Goal: Task Accomplishment & Management: Manage account settings

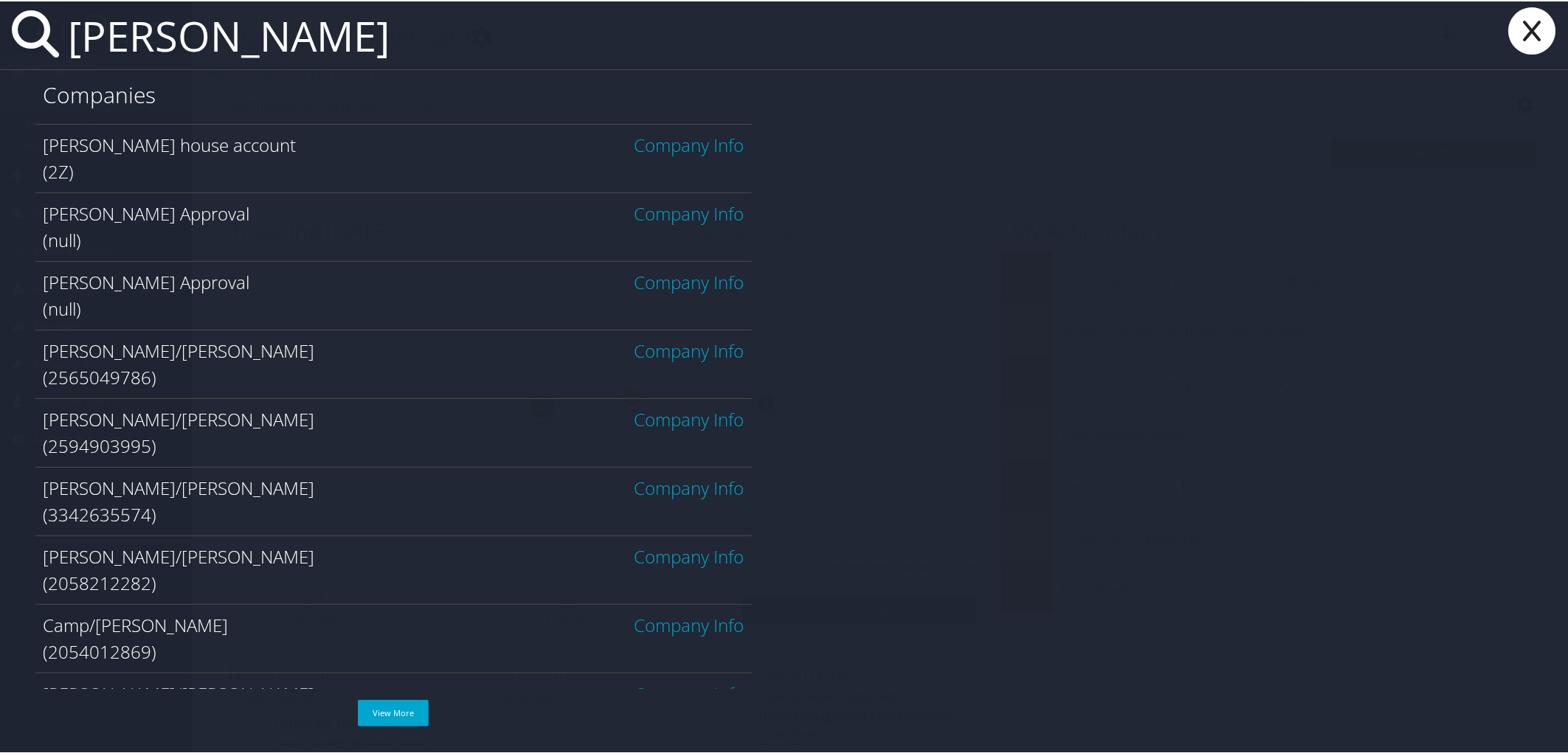
type input "ashley hostetter"
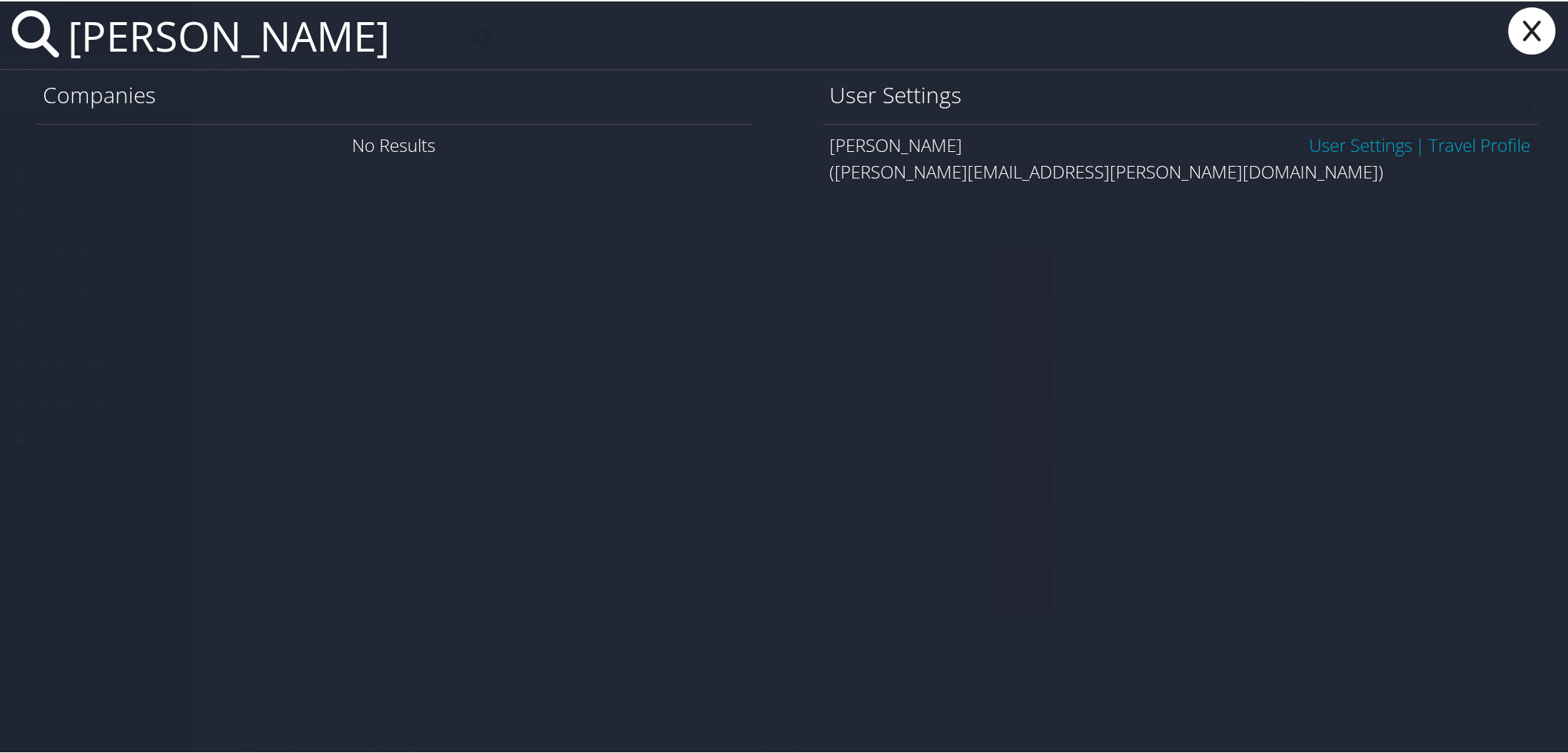
click at [1382, 140] on link "User Settings" at bounding box center [1361, 143] width 103 height 24
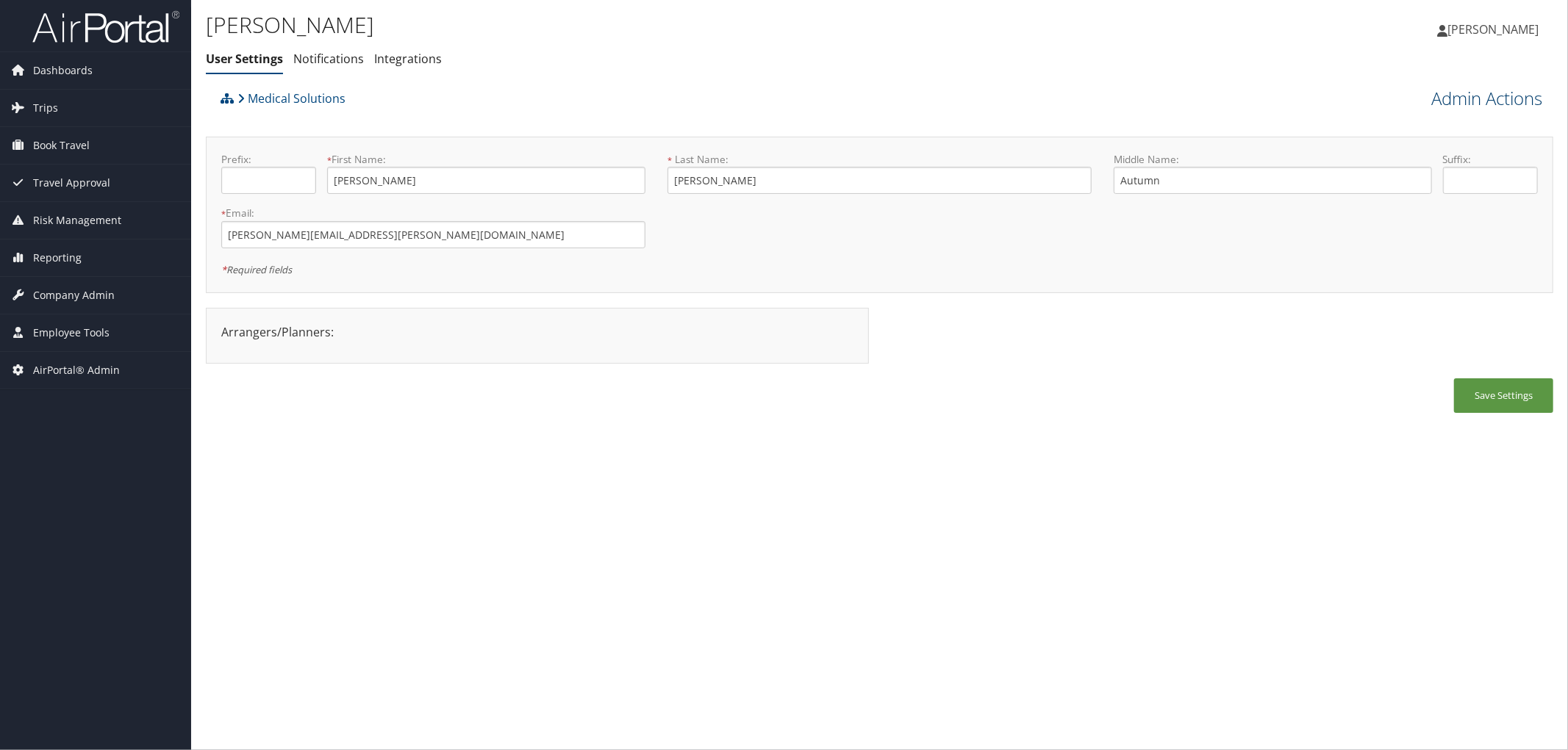
click at [1490, 97] on link "Admin Actions" at bounding box center [1486, 98] width 111 height 25
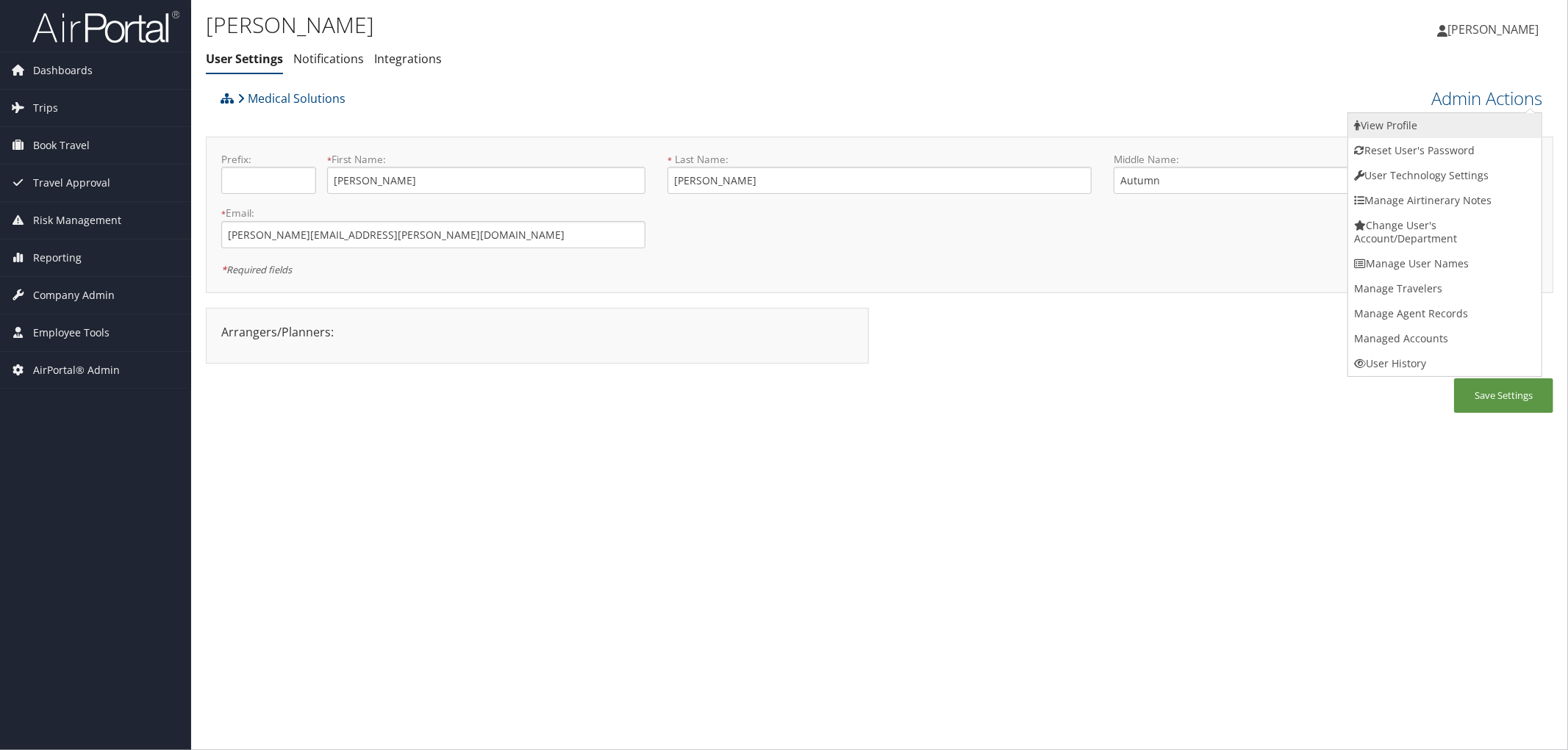
click at [1437, 127] on link "View Profile" at bounding box center [1445, 126] width 193 height 25
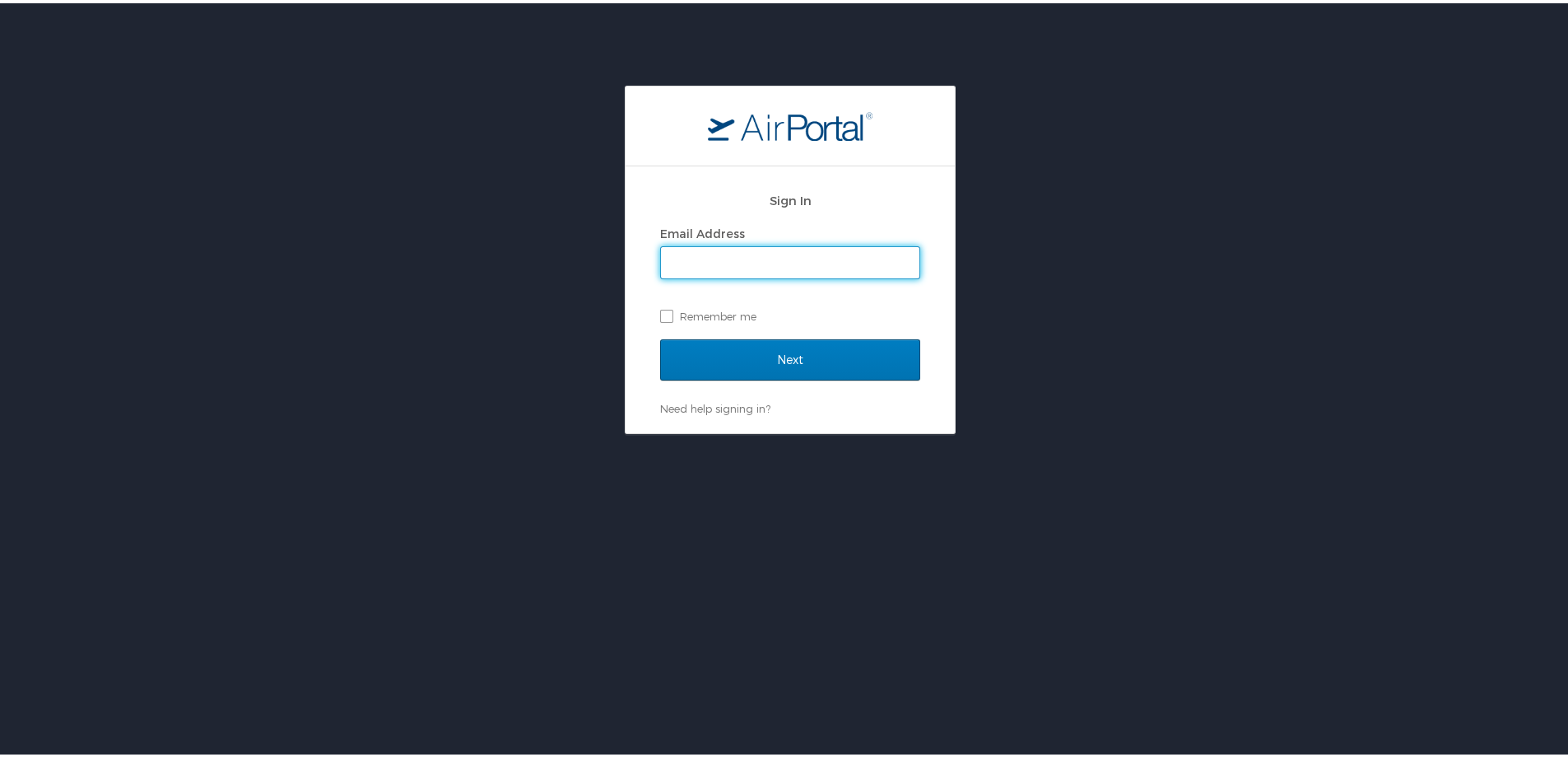
type input "heidi.munson@cbtravel.com"
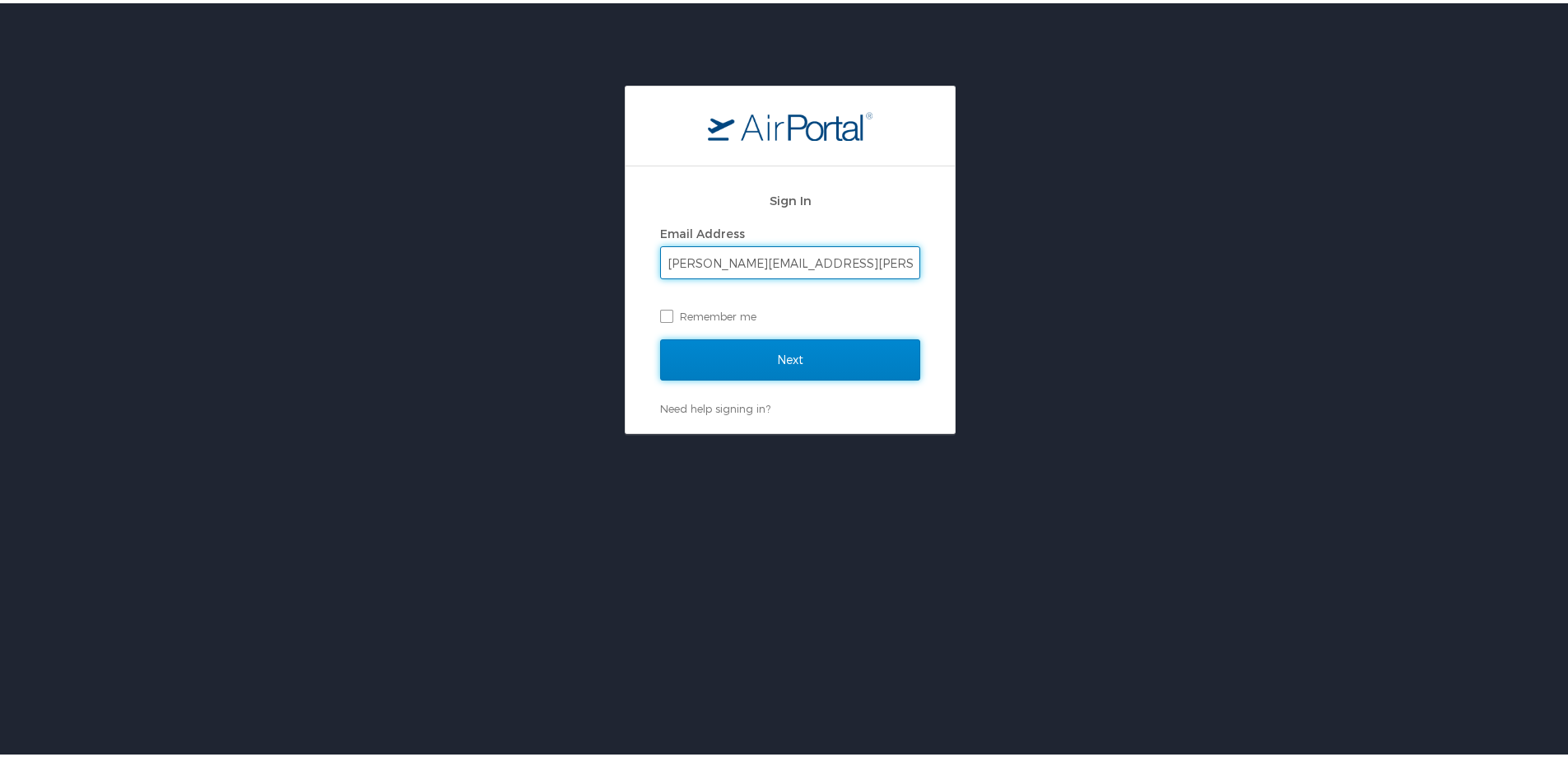
click at [828, 371] on input "Next" at bounding box center [790, 356] width 260 height 41
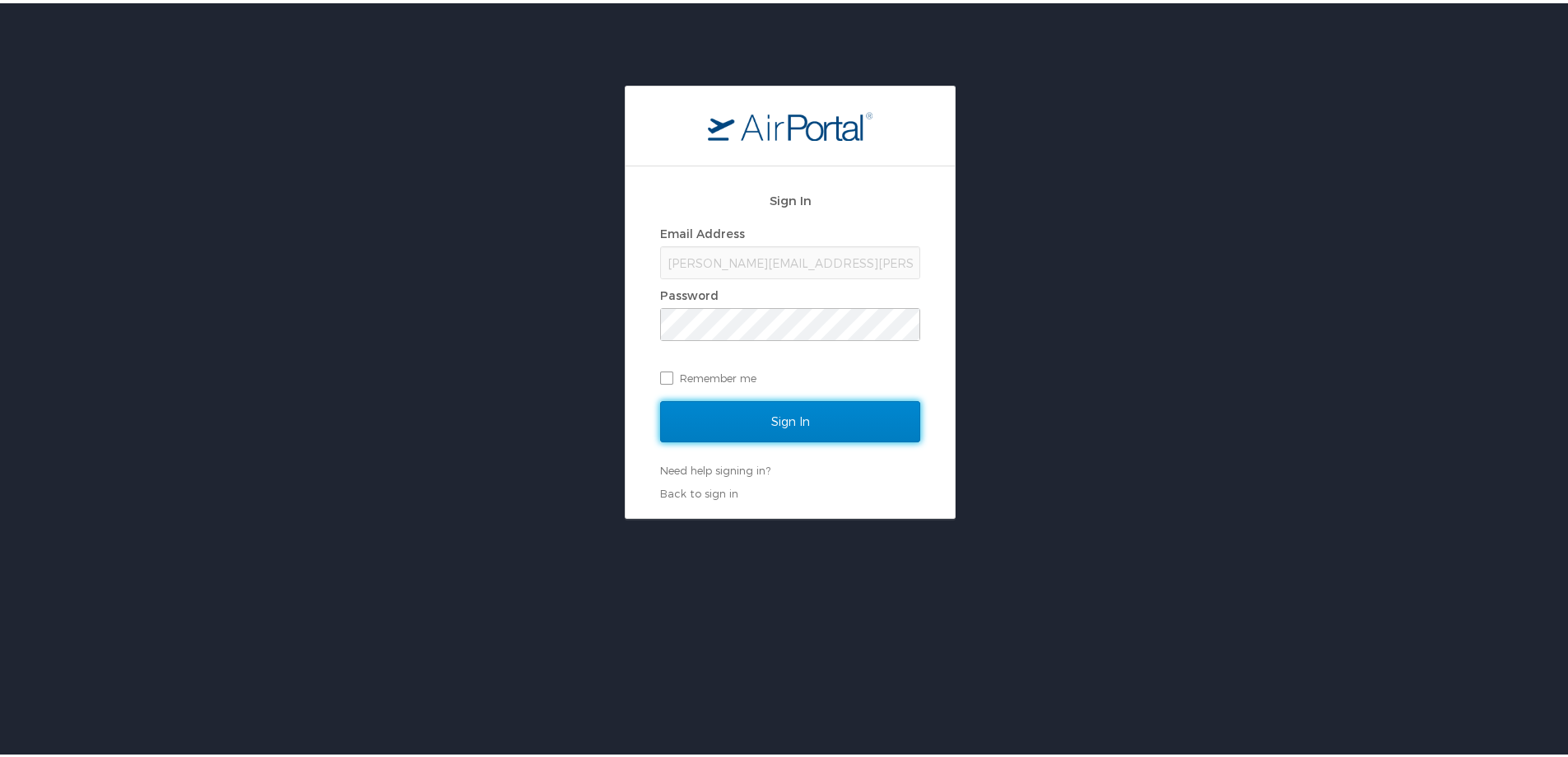
drag, startPoint x: 793, startPoint y: 425, endPoint x: 789, endPoint y: 412, distance: 13.6
click at [792, 420] on input "Sign In" at bounding box center [790, 417] width 260 height 41
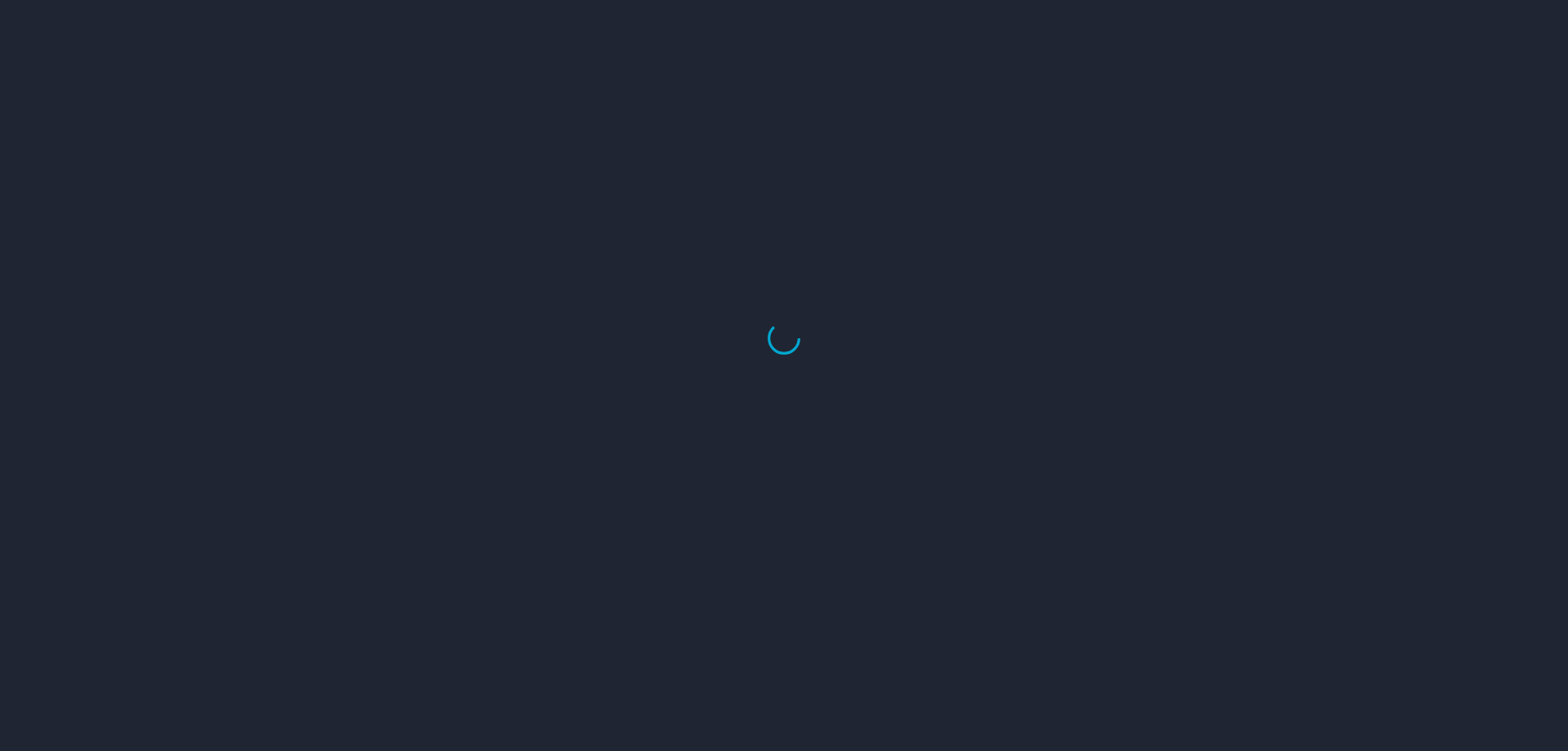
select select "US"
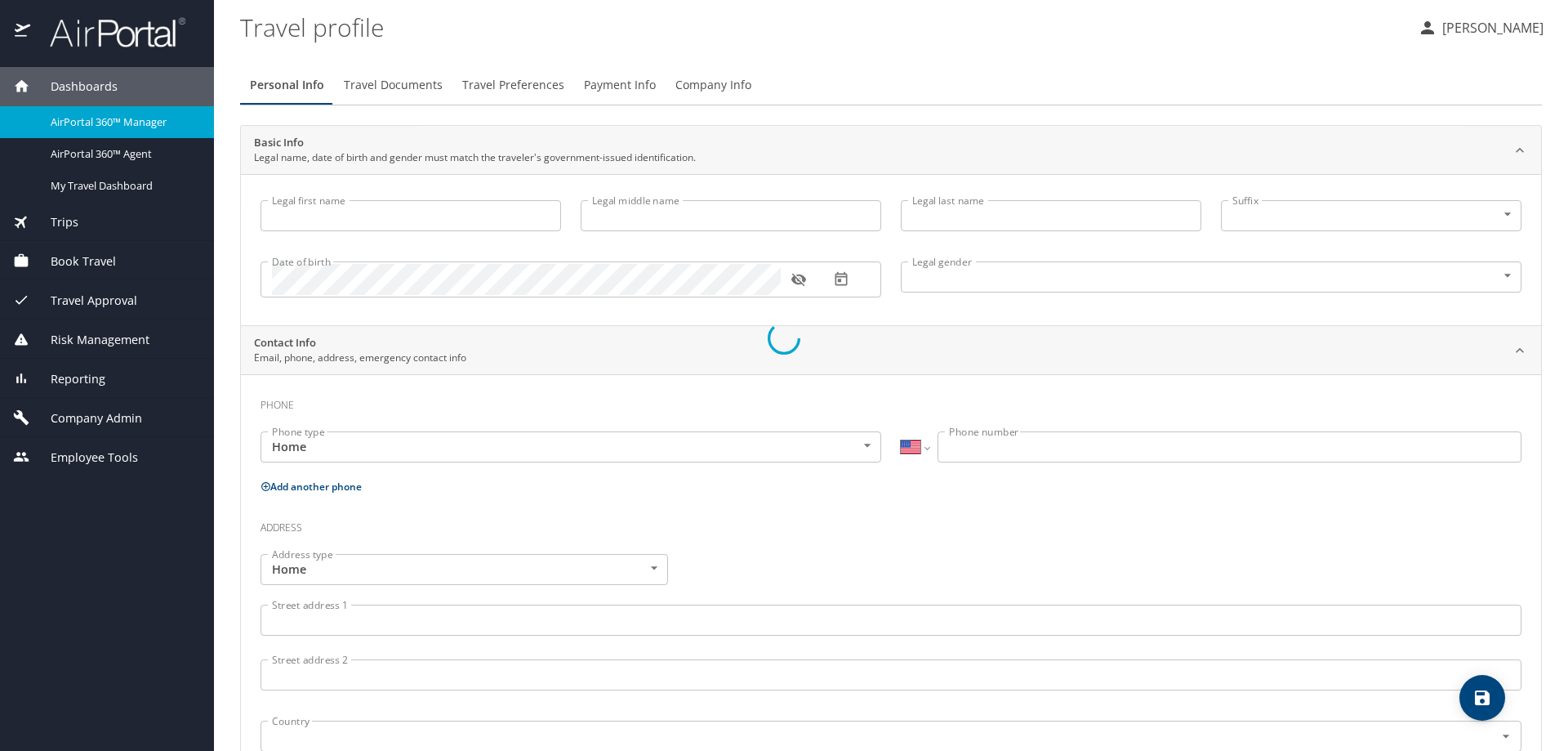
type input "[PERSON_NAME]"
type input "Autumn"
type input "[PERSON_NAME]"
type input "[DEMOGRAPHIC_DATA]"
type input "[PERSON_NAME]"
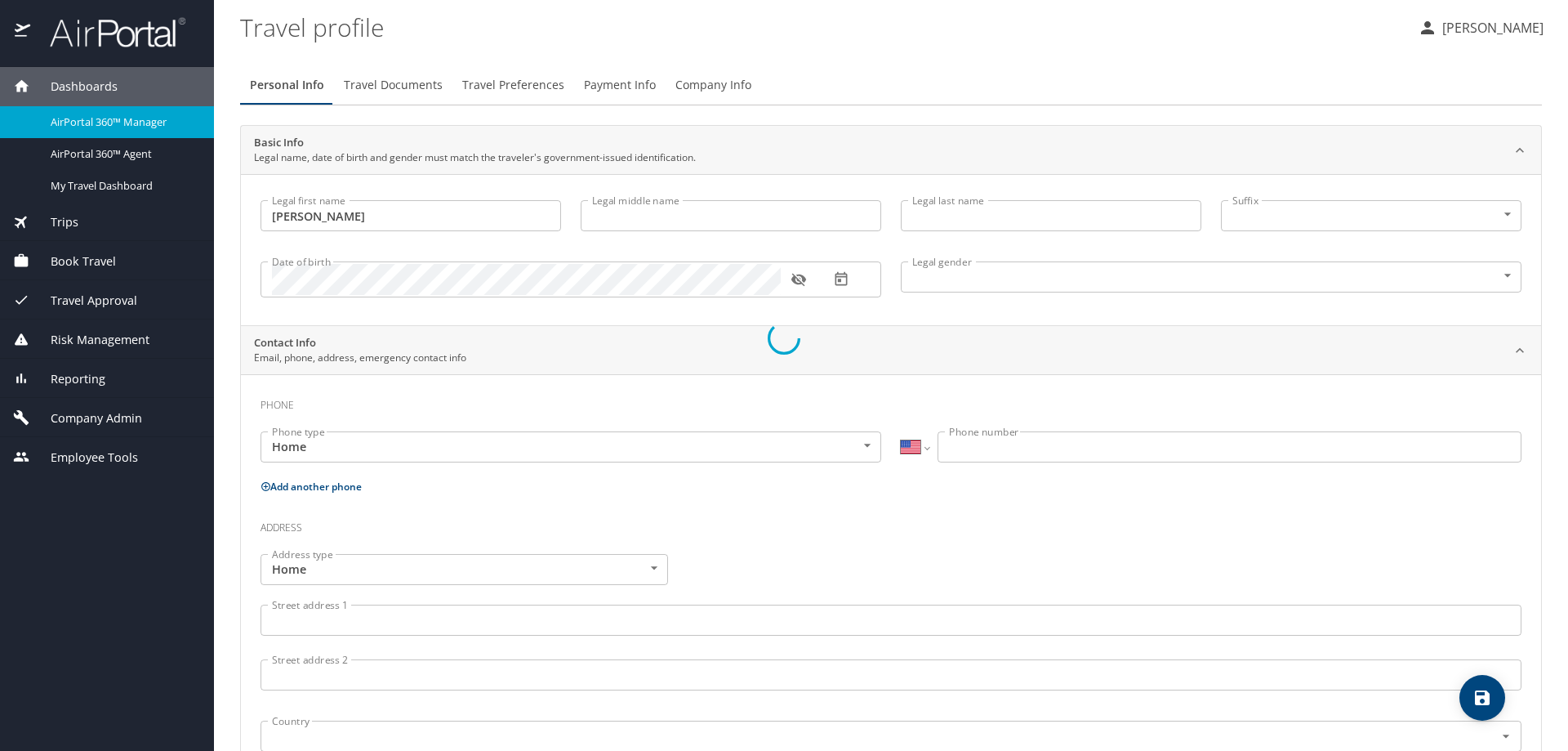
type input "[PERSON_NAME]"
type input "[PHONE_NUMBER]"
type input "[PERSON_NAME][EMAIL_ADDRESS][PERSON_NAME][DOMAIN_NAME]"
select select "US"
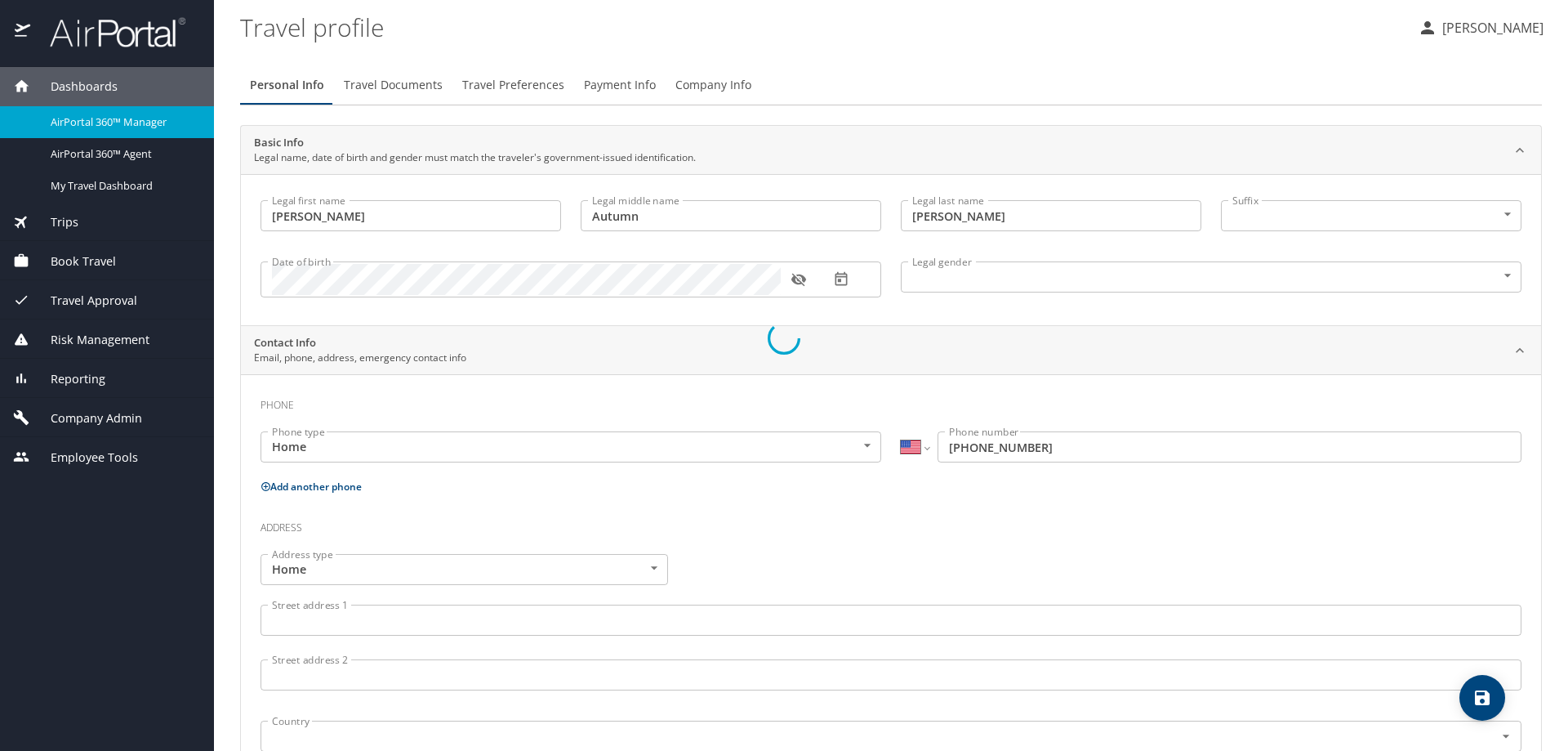
select select "US"
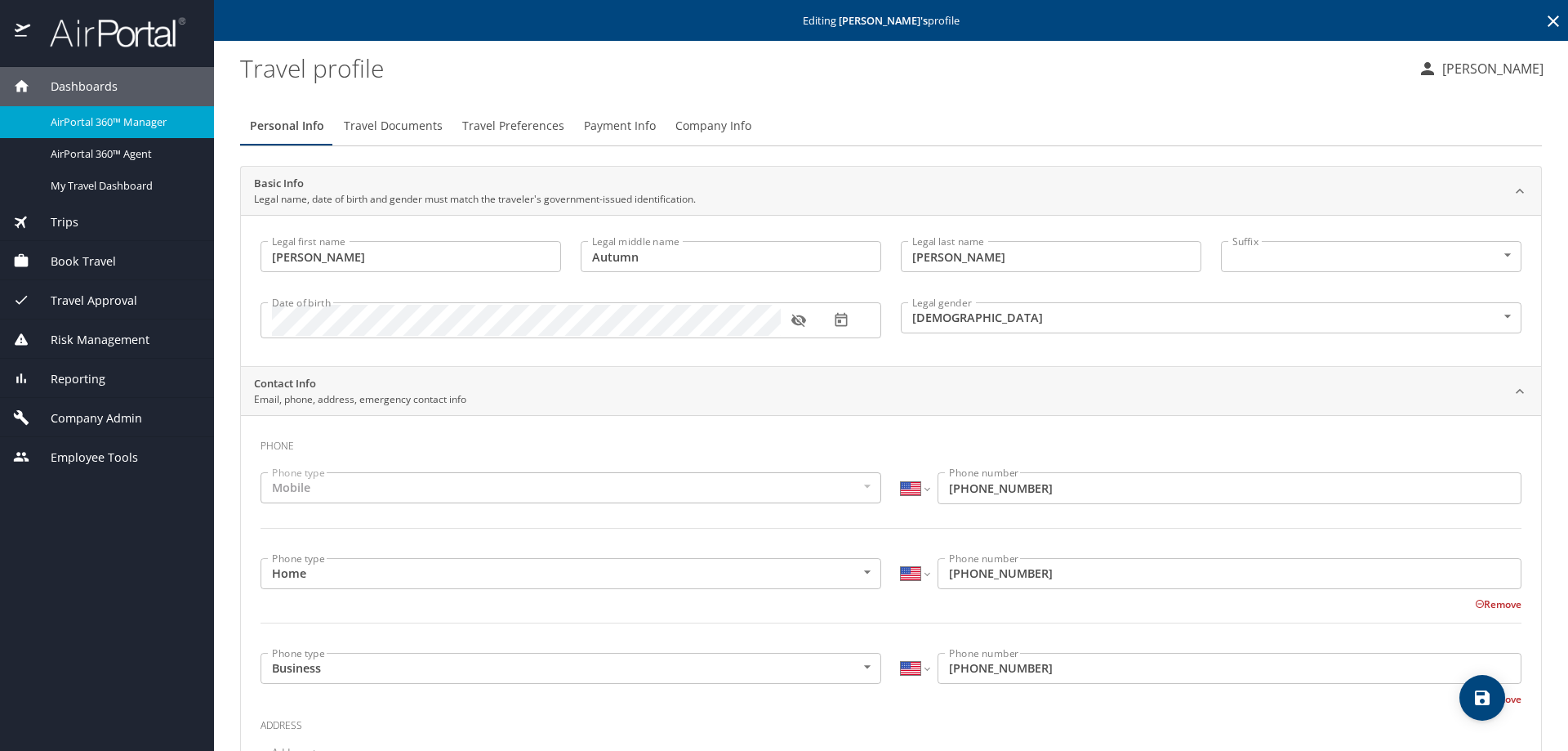
click at [803, 323] on icon "button" at bounding box center [798, 320] width 17 height 17
click at [433, 124] on span "Travel Documents" at bounding box center [393, 126] width 99 height 21
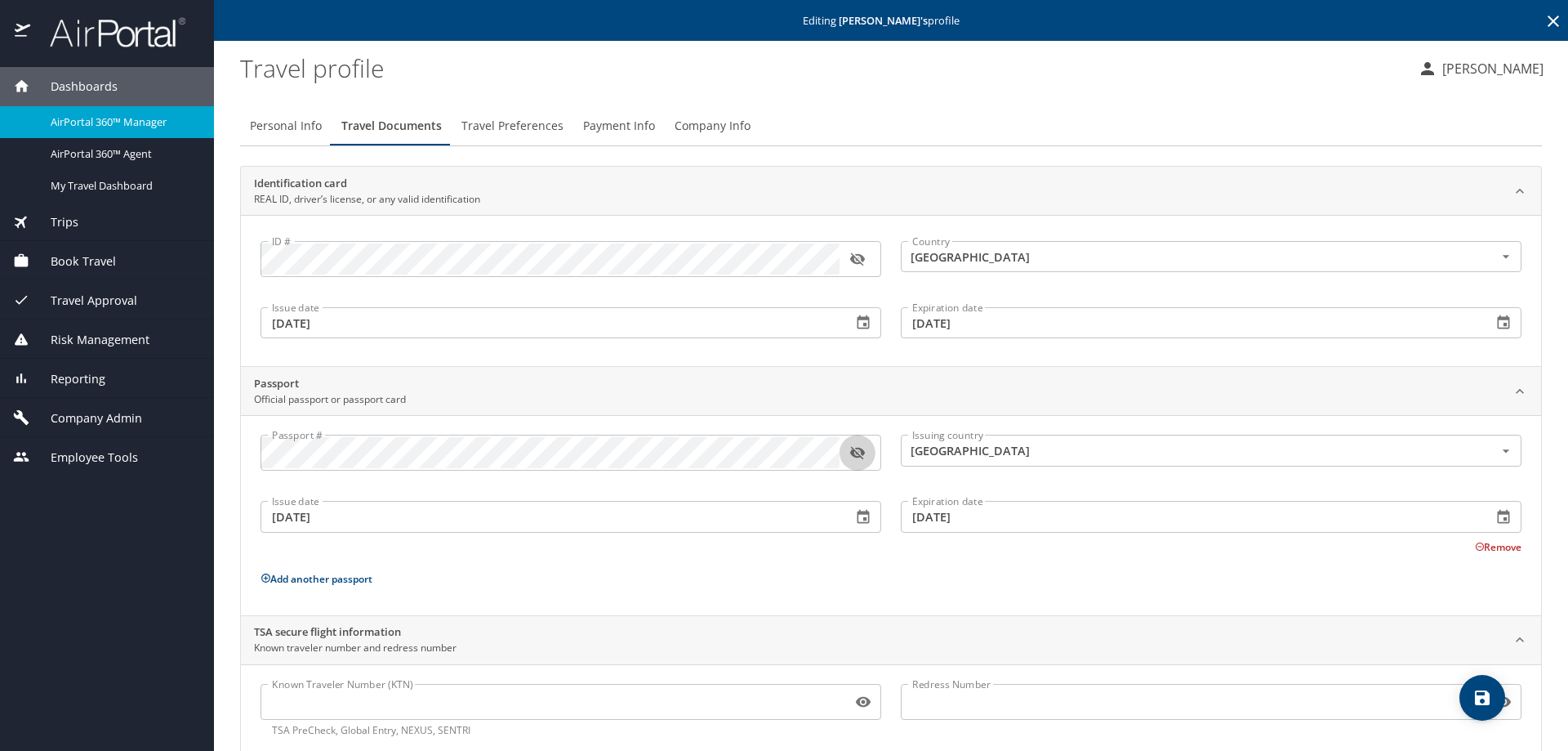
click at [855, 455] on icon "button" at bounding box center [856, 452] width 15 height 13
click at [1477, 550] on button "Remove" at bounding box center [1498, 547] width 46 height 14
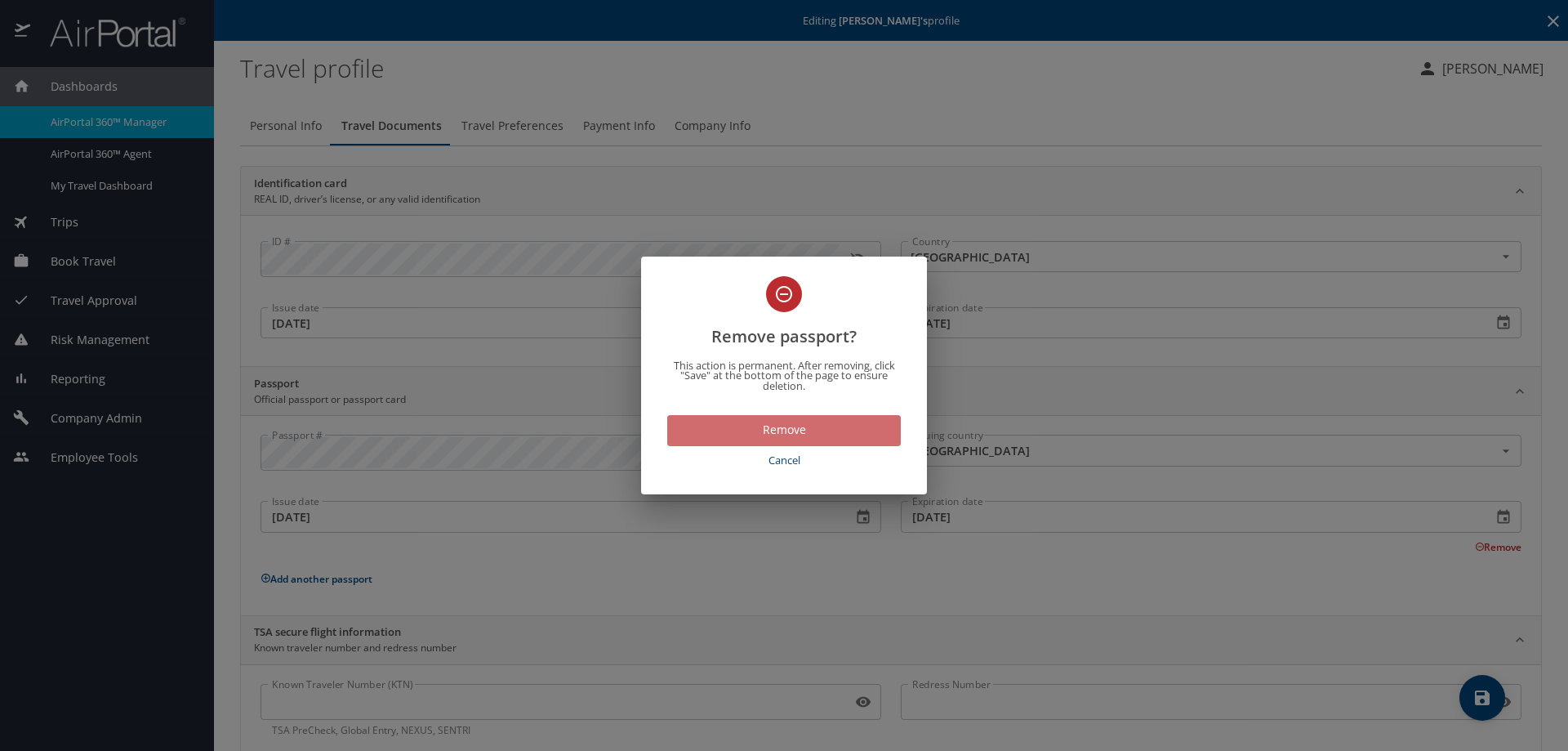
click at [806, 432] on span "Remove" at bounding box center [784, 430] width 207 height 21
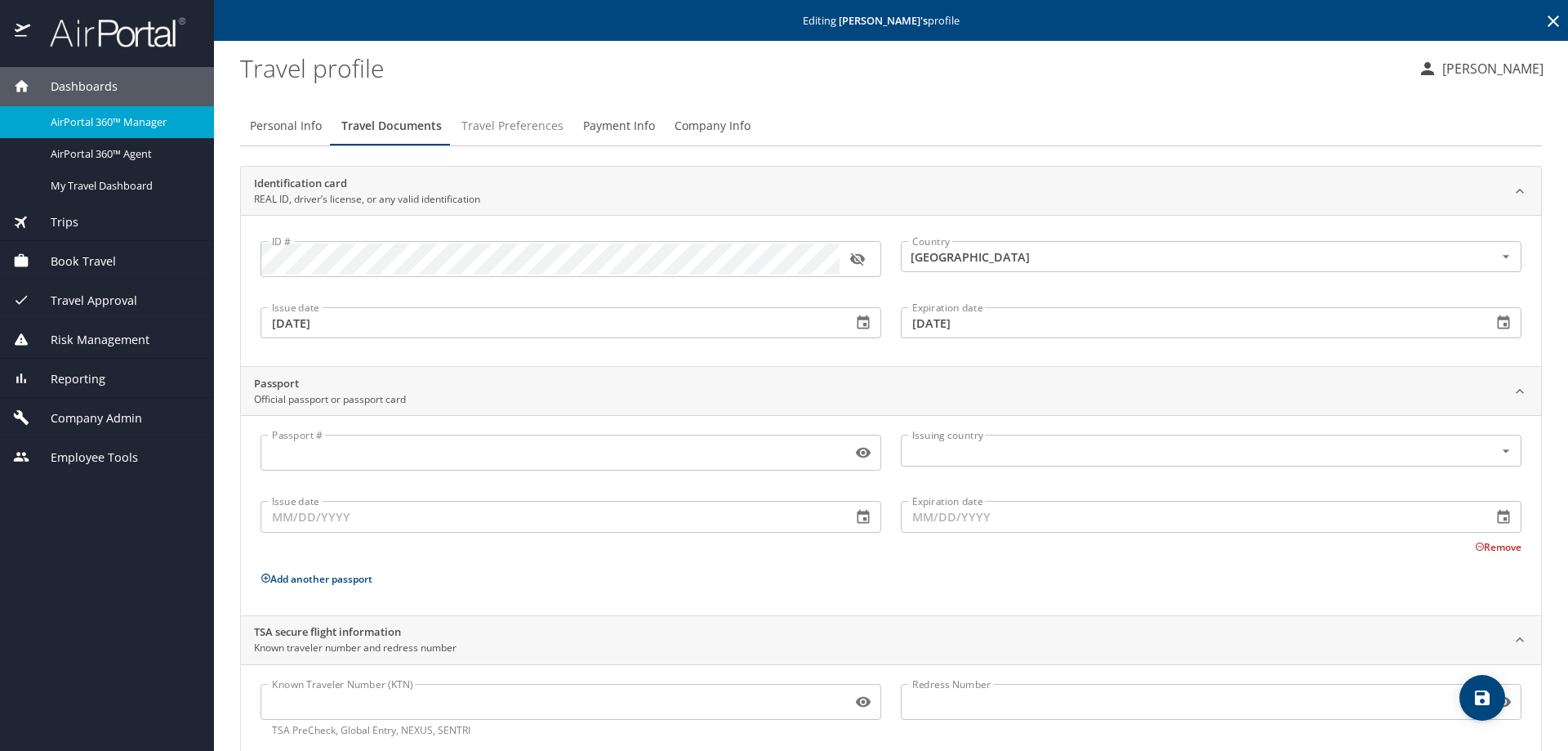
click at [520, 125] on span "Travel Preferences" at bounding box center [512, 126] width 102 height 21
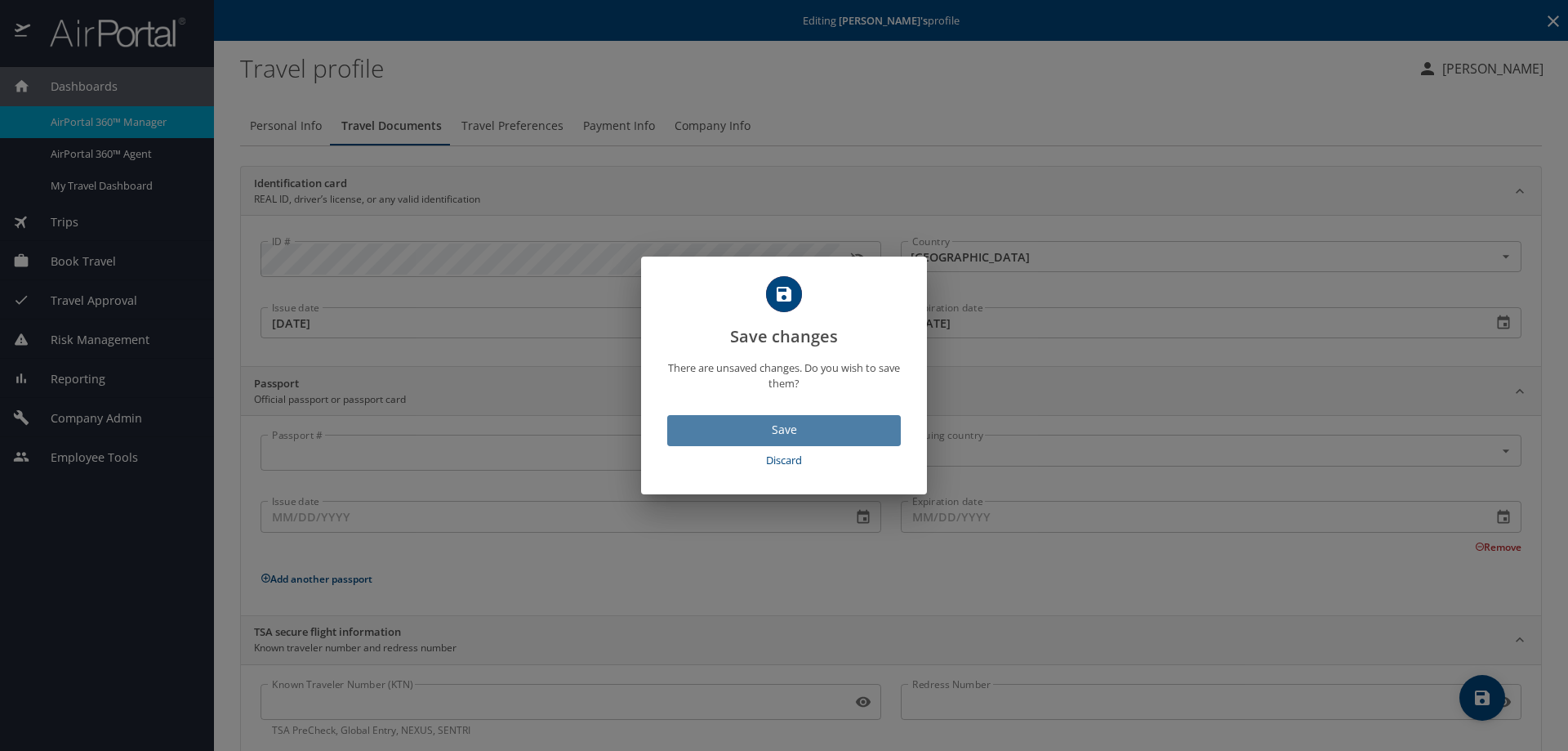
click at [801, 440] on span "Save" at bounding box center [784, 430] width 207 height 21
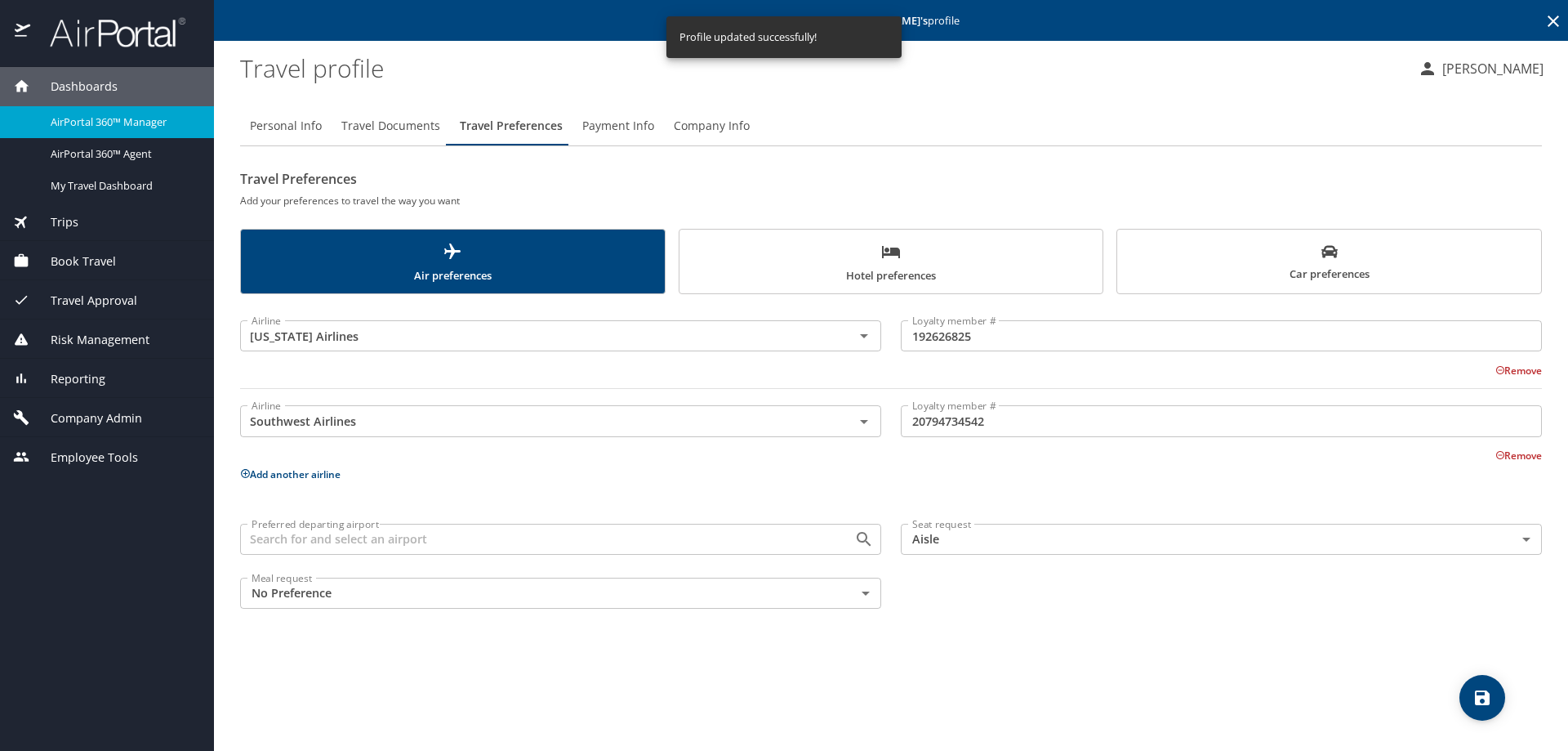
click at [606, 135] on span "Payment Info" at bounding box center [618, 126] width 72 height 21
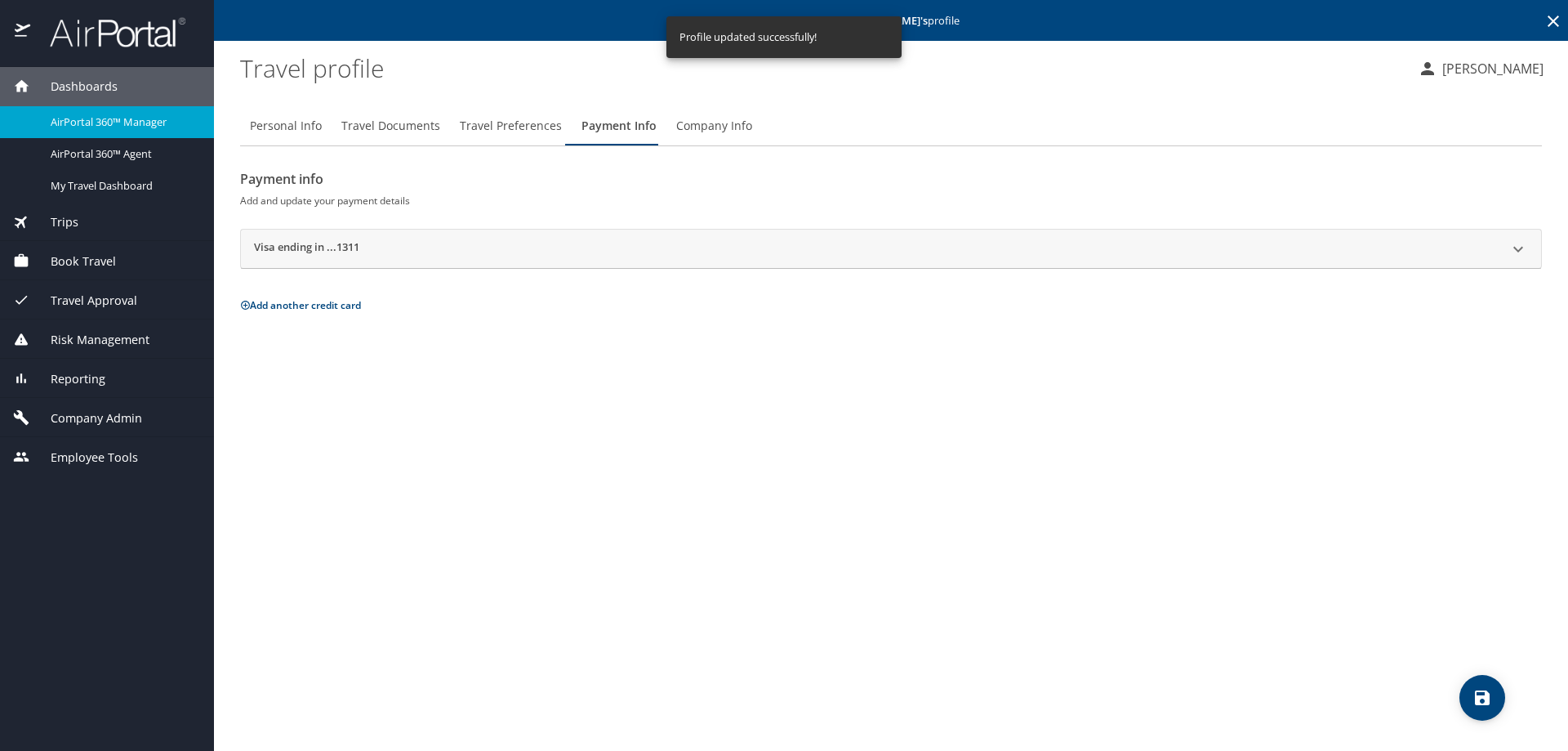
click at [693, 119] on span "Company Info" at bounding box center [714, 126] width 76 height 21
